Goal: Information Seeking & Learning: Understand process/instructions

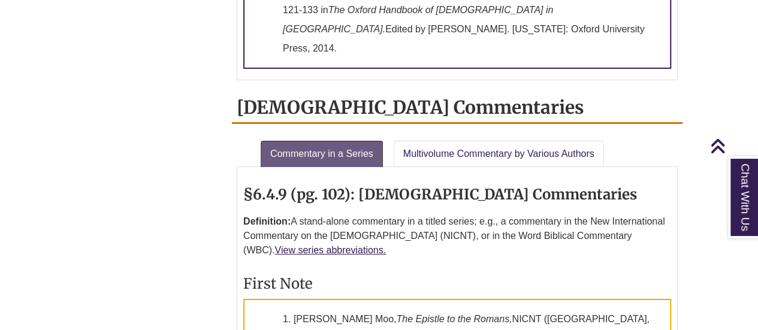
scroll to position [1977, 0]
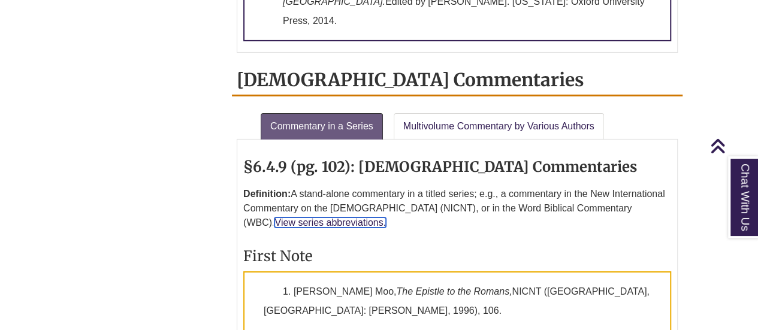
click at [386, 217] on link "View series abbreviations." at bounding box center [329, 222] width 111 height 10
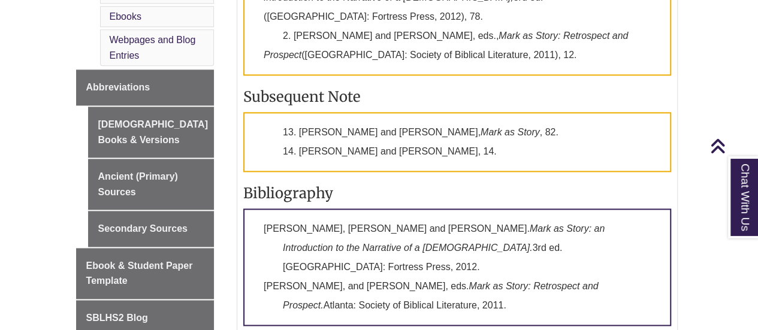
scroll to position [779, 0]
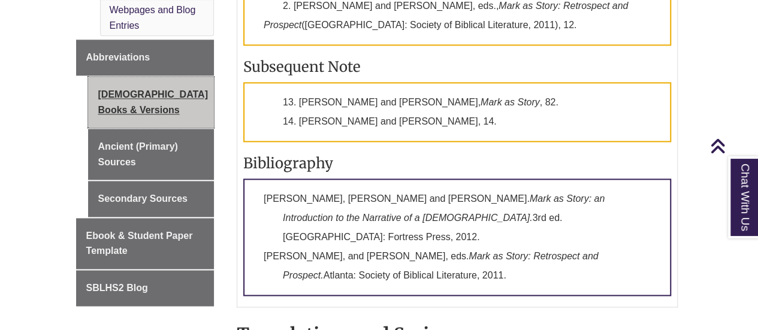
click at [145, 83] on link "[DEMOGRAPHIC_DATA] Books & Versions" at bounding box center [151, 102] width 126 height 51
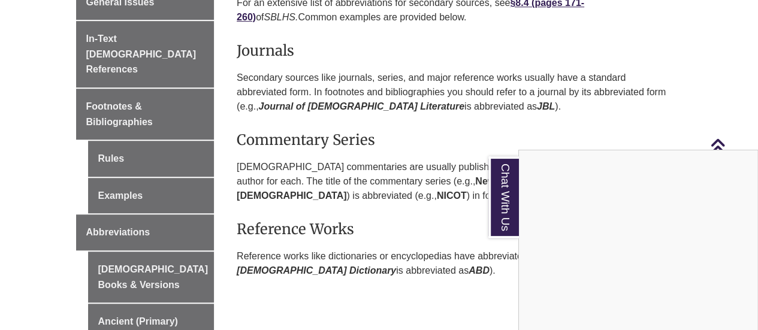
scroll to position [401, 0]
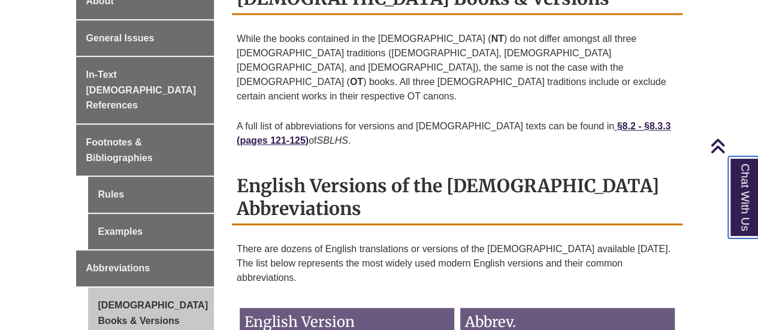
scroll to position [359, 0]
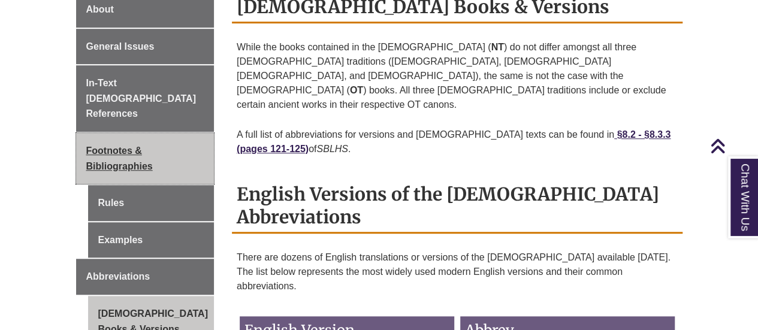
click at [167, 135] on link "Footnotes & Bibliographies" at bounding box center [145, 158] width 138 height 51
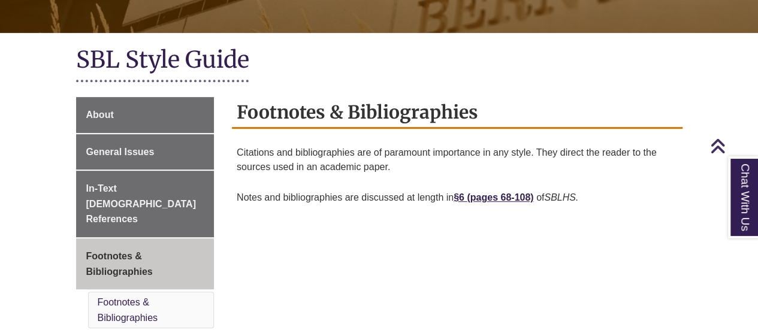
scroll to position [479, 0]
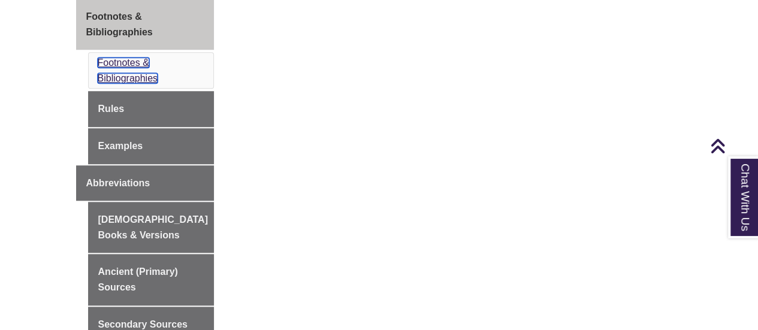
click at [129, 58] on link "Footnotes & Bibliographies" at bounding box center [128, 71] width 61 height 26
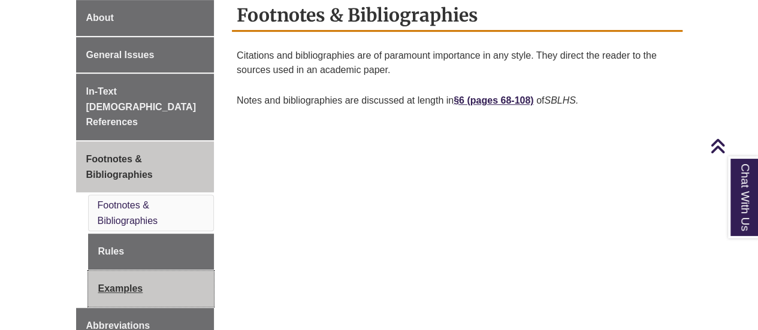
click at [140, 271] on link "Examples" at bounding box center [151, 289] width 126 height 36
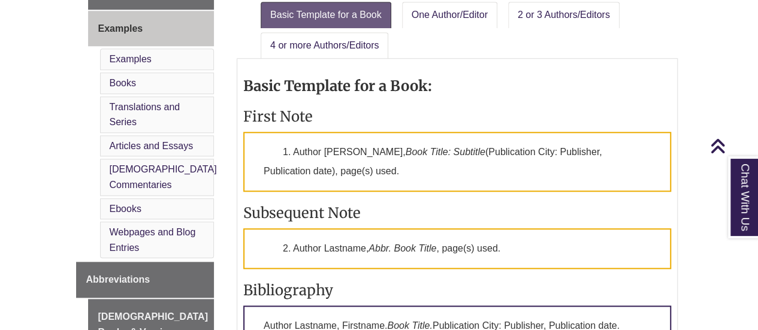
scroll to position [539, 0]
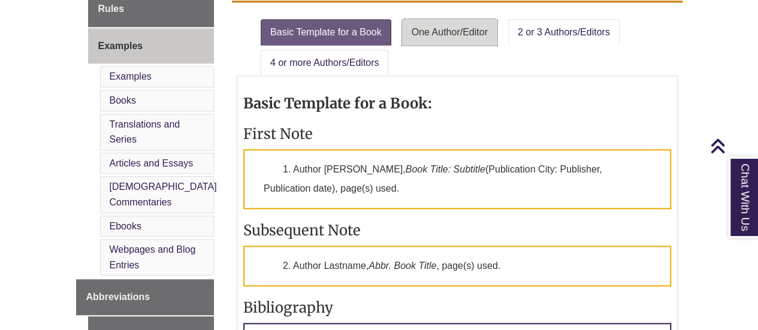
click at [447, 25] on link "One Author/Editor" at bounding box center [449, 32] width 95 height 26
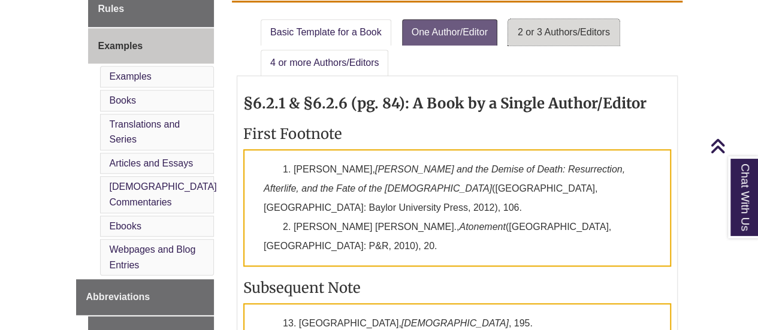
click at [552, 34] on link "2 or 3 Authors/Editors" at bounding box center [563, 32] width 111 height 26
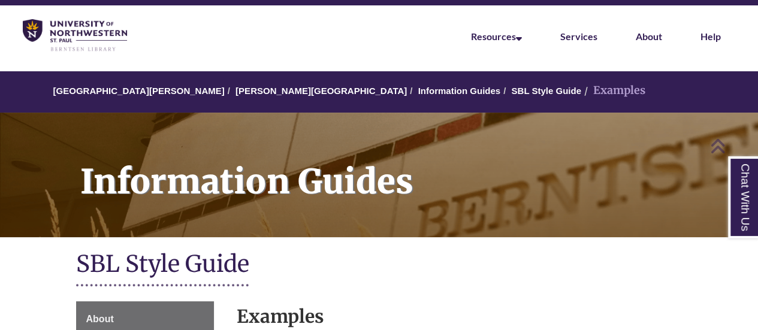
scroll to position [0, 0]
